Goal: Information Seeking & Learning: Find specific page/section

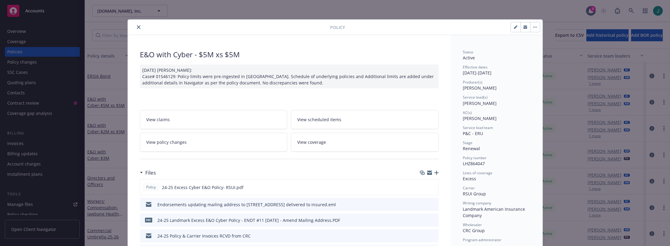
click at [137, 27] on icon "close" at bounding box center [139, 27] width 4 height 4
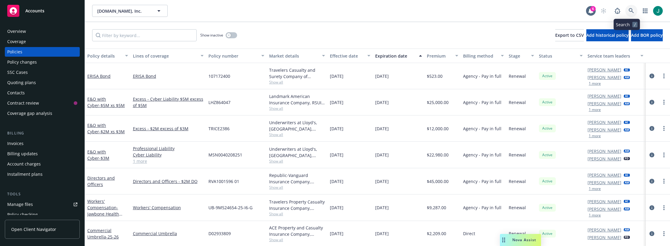
click at [628, 10] on icon at bounding box center [630, 10] width 5 height 5
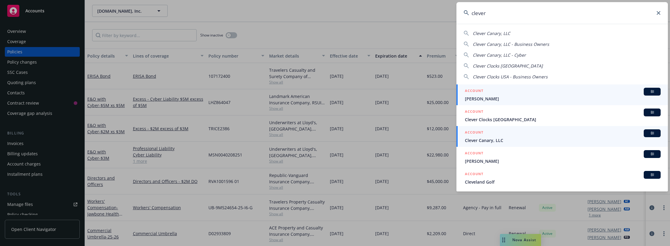
type input "clever"
click at [491, 141] on span "Clever Canary, LLC" at bounding box center [563, 140] width 196 height 6
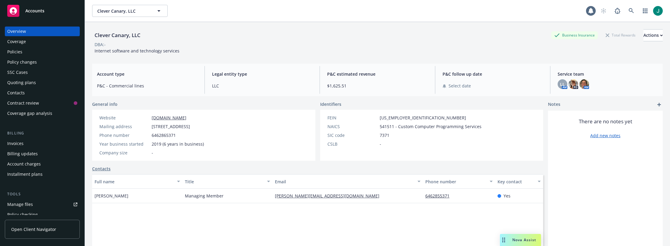
click at [26, 52] on div "Policies" at bounding box center [42, 52] width 70 height 10
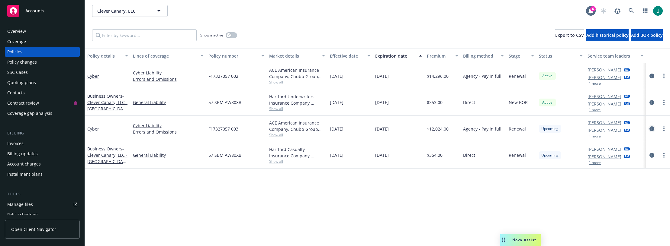
click at [652, 129] on icon "circleInformation" at bounding box center [651, 128] width 5 height 5
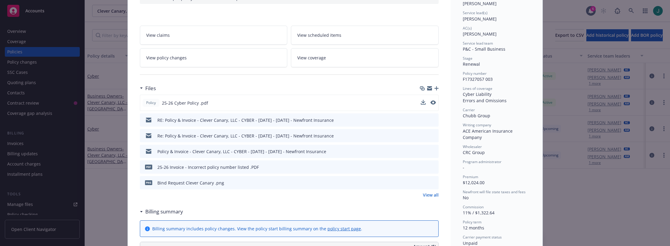
scroll to position [91, 0]
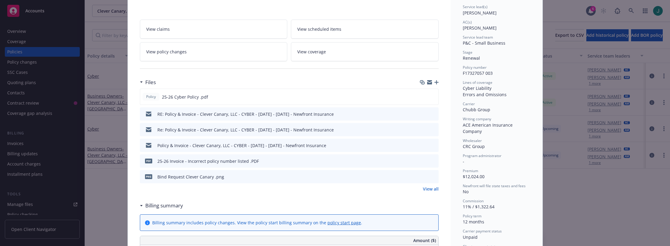
click at [430, 178] on icon "preview file" at bounding box center [432, 176] width 5 height 4
click at [432, 161] on icon "preview file" at bounding box center [432, 161] width 5 height 4
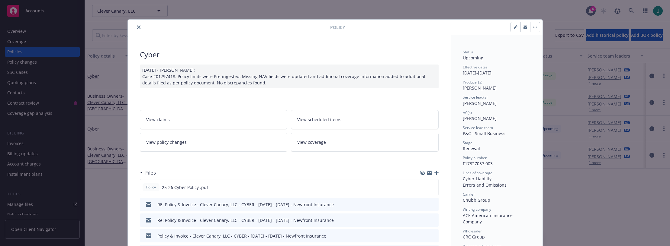
drag, startPoint x: 135, startPoint y: 27, endPoint x: 146, endPoint y: 27, distance: 10.9
click at [137, 27] on icon "close" at bounding box center [139, 27] width 4 height 4
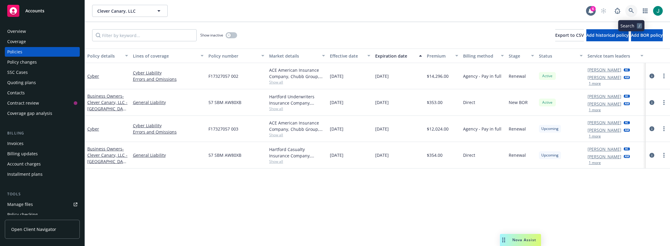
click at [632, 10] on icon at bounding box center [630, 10] width 5 height 5
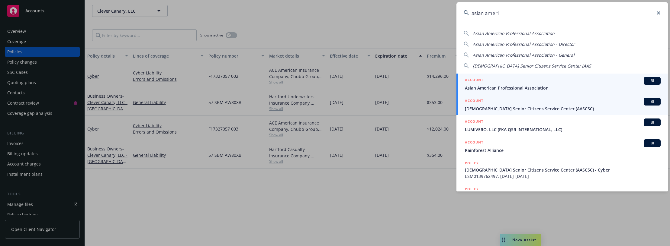
type input "asian ameri"
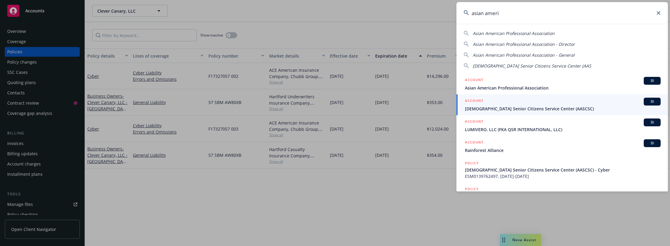
click at [530, 111] on span "[DEMOGRAPHIC_DATA] Senior Citizens Service Center (AASCSC)" at bounding box center [563, 109] width 196 height 6
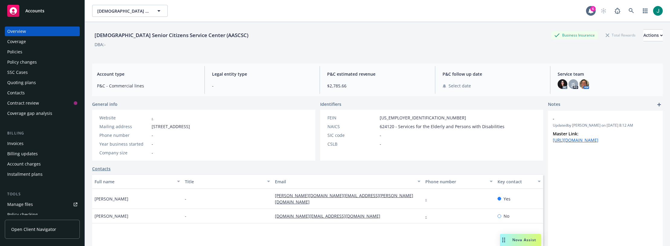
click at [17, 50] on div "Policies" at bounding box center [14, 52] width 15 height 10
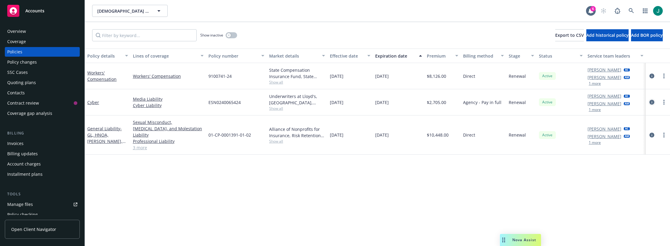
click at [653, 103] on icon "circleInformation" at bounding box center [651, 102] width 5 height 5
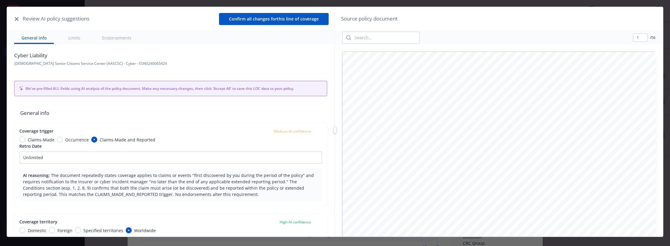
click at [14, 20] on button "button" at bounding box center [16, 18] width 7 height 7
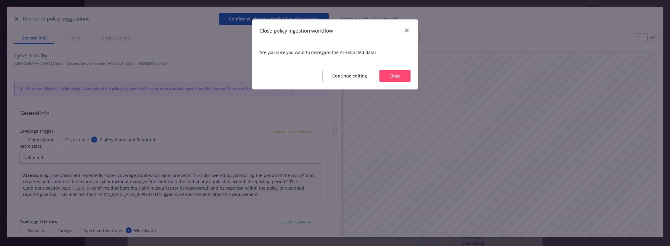
click at [389, 74] on button "Close" at bounding box center [394, 76] width 31 height 12
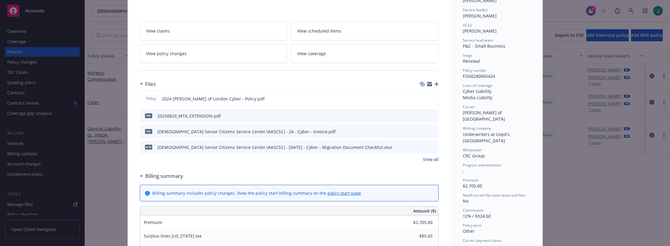
scroll to position [91, 0]
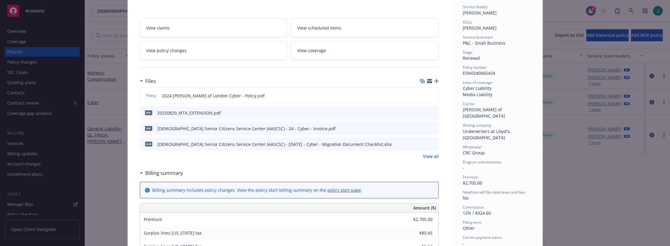
click at [430, 129] on icon "preview file" at bounding box center [432, 128] width 5 height 4
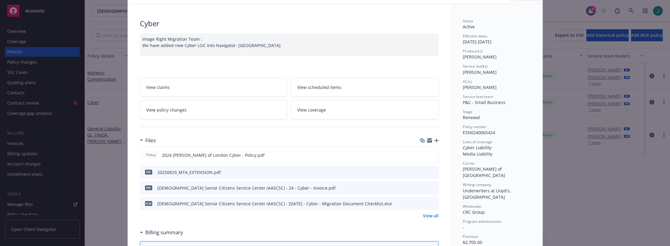
scroll to position [0, 0]
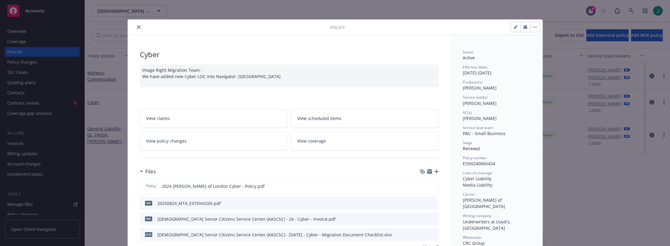
click at [138, 27] on button "close" at bounding box center [138, 27] width 7 height 7
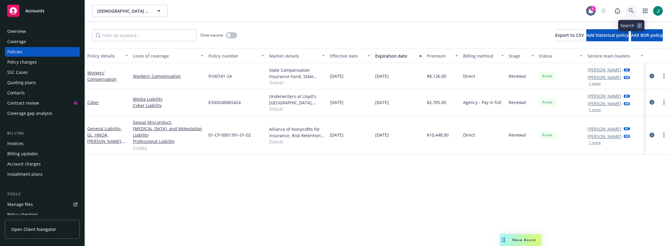
click at [628, 9] on link at bounding box center [631, 11] width 12 height 12
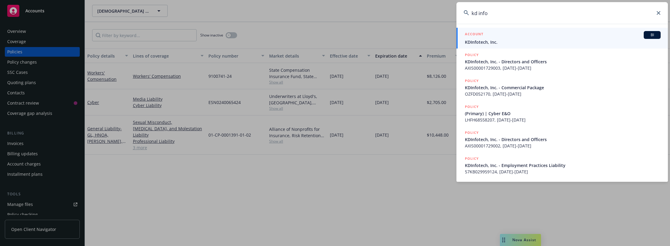
type input "kd info"
click at [486, 41] on span "KDInfotech, Inc." at bounding box center [563, 42] width 196 height 6
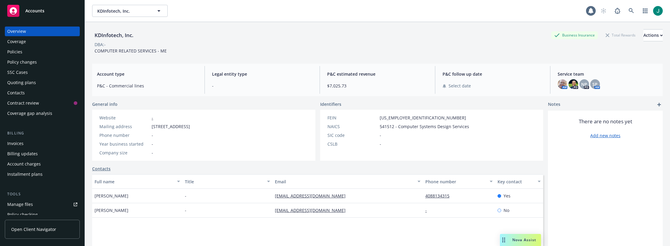
click at [20, 51] on div "Policies" at bounding box center [14, 52] width 15 height 10
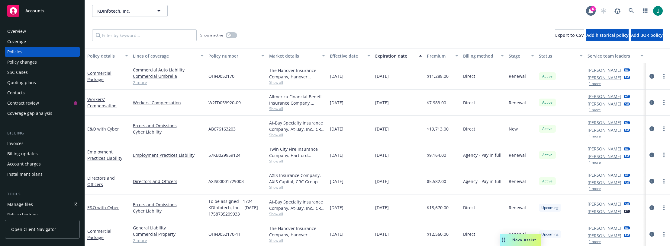
click at [275, 162] on span "Show all" at bounding box center [297, 161] width 56 height 5
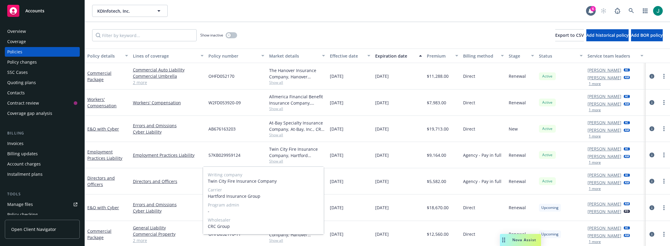
click at [275, 162] on span "Show all" at bounding box center [297, 161] width 56 height 5
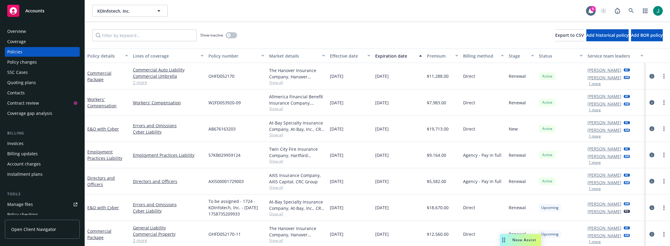
click at [277, 135] on span "Show all" at bounding box center [297, 135] width 56 height 5
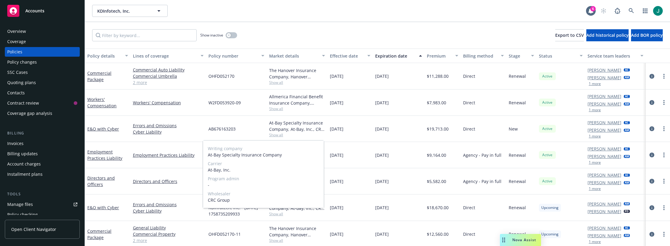
click at [277, 135] on span "Show all" at bounding box center [297, 135] width 56 height 5
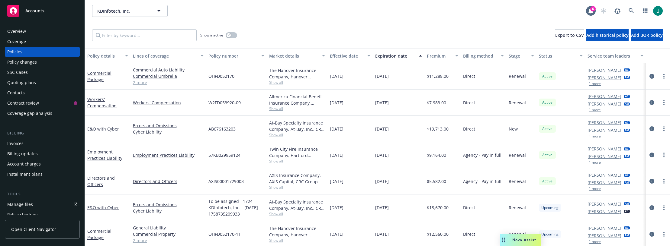
click at [280, 109] on span "Show all" at bounding box center [297, 108] width 56 height 5
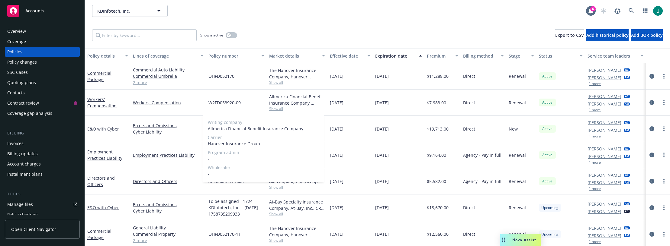
click at [280, 109] on span "Show all" at bounding box center [297, 108] width 56 height 5
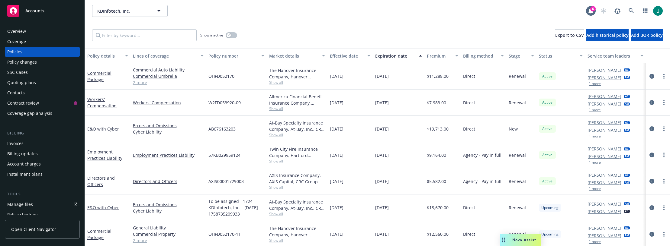
click at [281, 82] on span "Show all" at bounding box center [297, 82] width 56 height 5
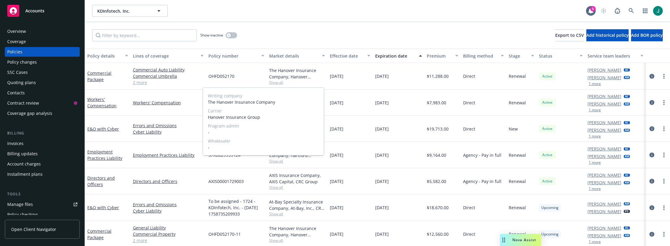
click at [281, 82] on span "Show all" at bounding box center [297, 82] width 56 height 5
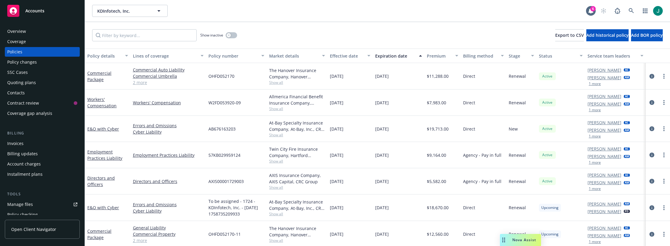
click at [279, 216] on span "Show all" at bounding box center [297, 214] width 56 height 5
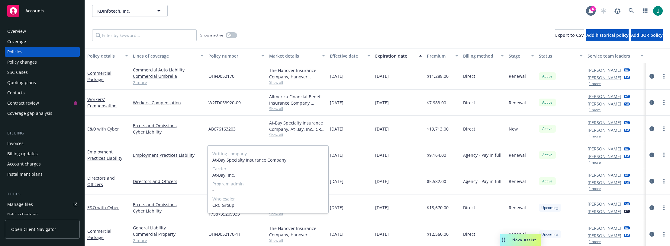
click at [279, 216] on span "Show all" at bounding box center [297, 214] width 56 height 5
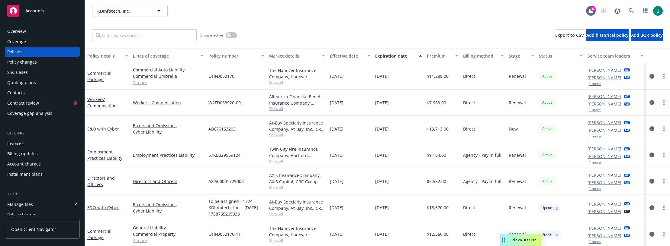
scroll to position [33, 0]
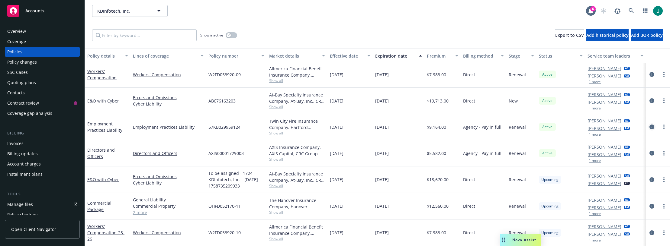
click at [649, 125] on icon "circleInformation" at bounding box center [651, 127] width 5 height 5
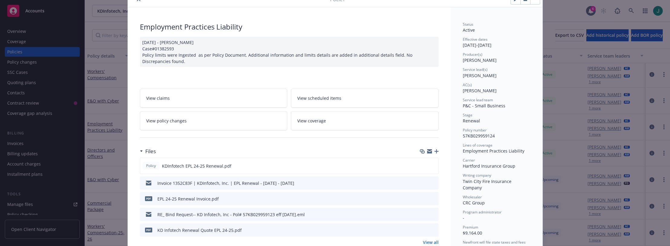
scroll to position [60, 0]
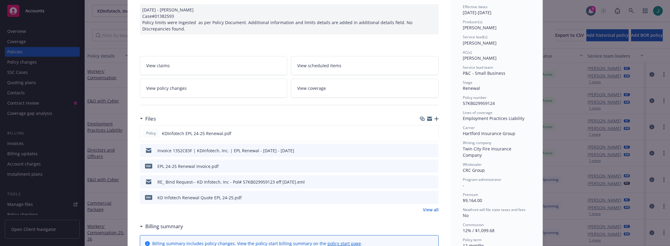
click at [433, 166] on icon "preview file" at bounding box center [432, 166] width 5 height 4
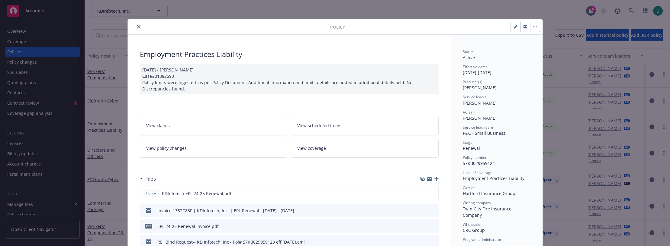
scroll to position [0, 0]
click at [137, 27] on icon "close" at bounding box center [139, 27] width 4 height 4
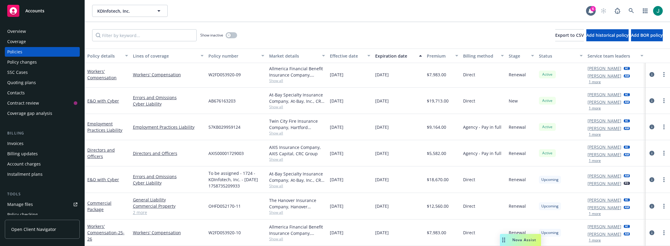
click at [279, 78] on span "Show all" at bounding box center [297, 80] width 56 height 5
click at [340, 80] on div "[DATE]" at bounding box center [350, 75] width 46 height 26
click at [275, 104] on span "Show all" at bounding box center [297, 106] width 56 height 5
click at [649, 98] on icon "circleInformation" at bounding box center [651, 100] width 5 height 5
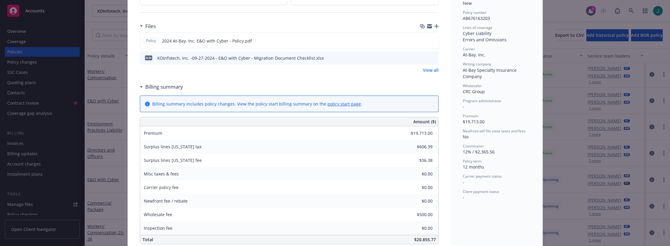
scroll to position [151, 0]
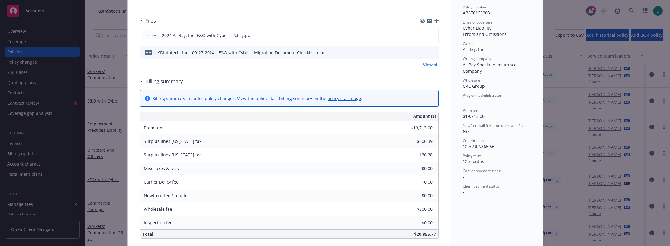
click at [429, 67] on link "View all" at bounding box center [431, 65] width 16 height 6
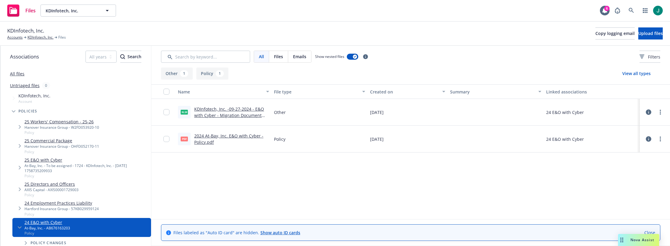
click at [249, 136] on link "2024 At-Bay, Inc. E&O with Cyber - Policy.pdf" at bounding box center [228, 139] width 69 height 12
click at [13, 39] on link "Accounts" at bounding box center [14, 37] width 15 height 5
